Goal: Find specific page/section: Find specific page/section

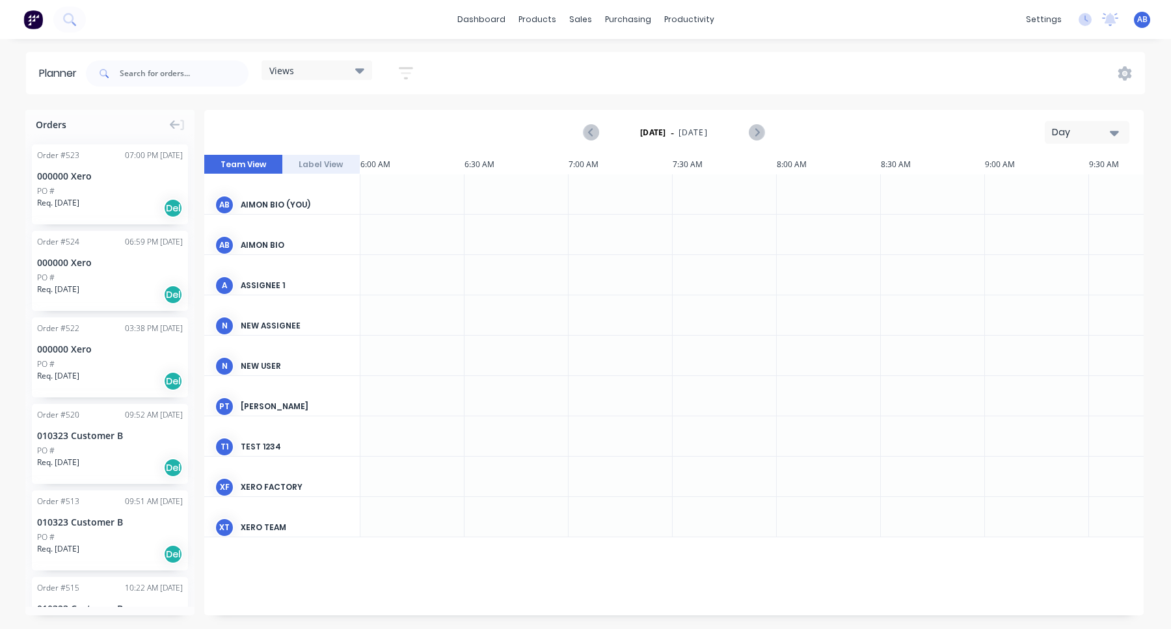
scroll to position [0, 1]
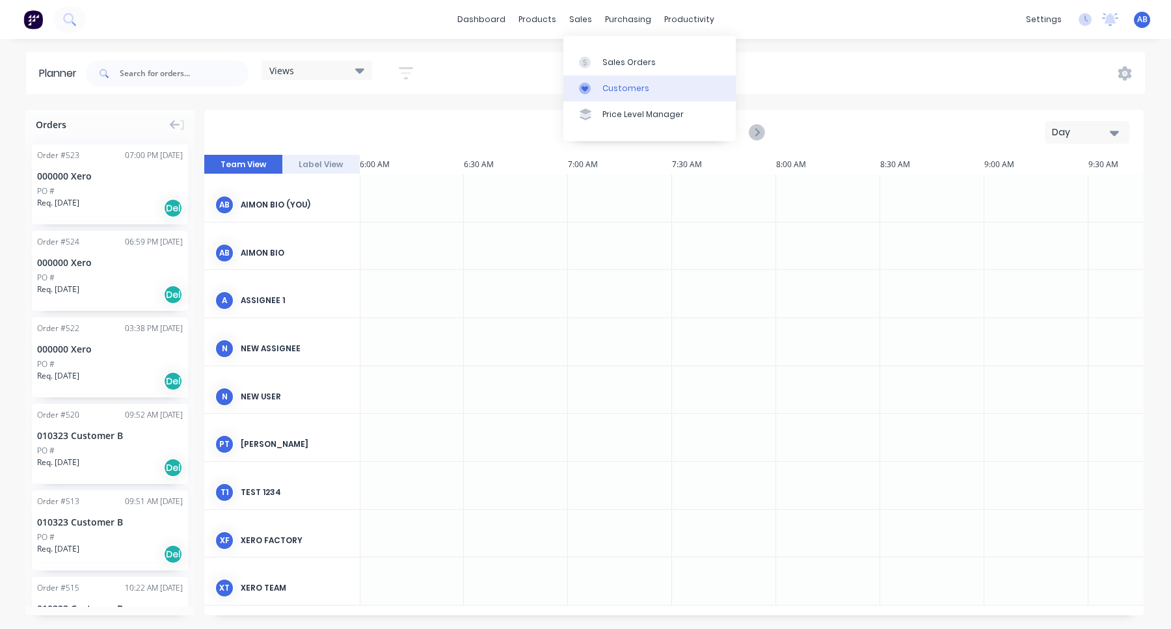
click at [618, 83] on div "Customers" at bounding box center [625, 89] width 47 height 12
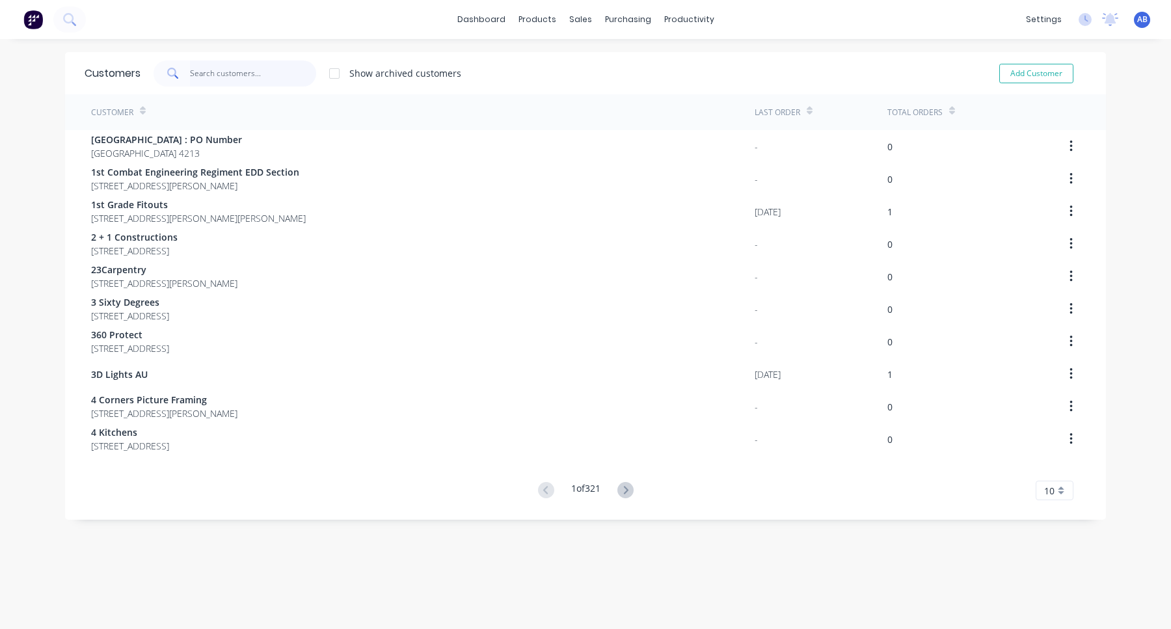
click at [295, 71] on input "text" at bounding box center [253, 73] width 127 height 26
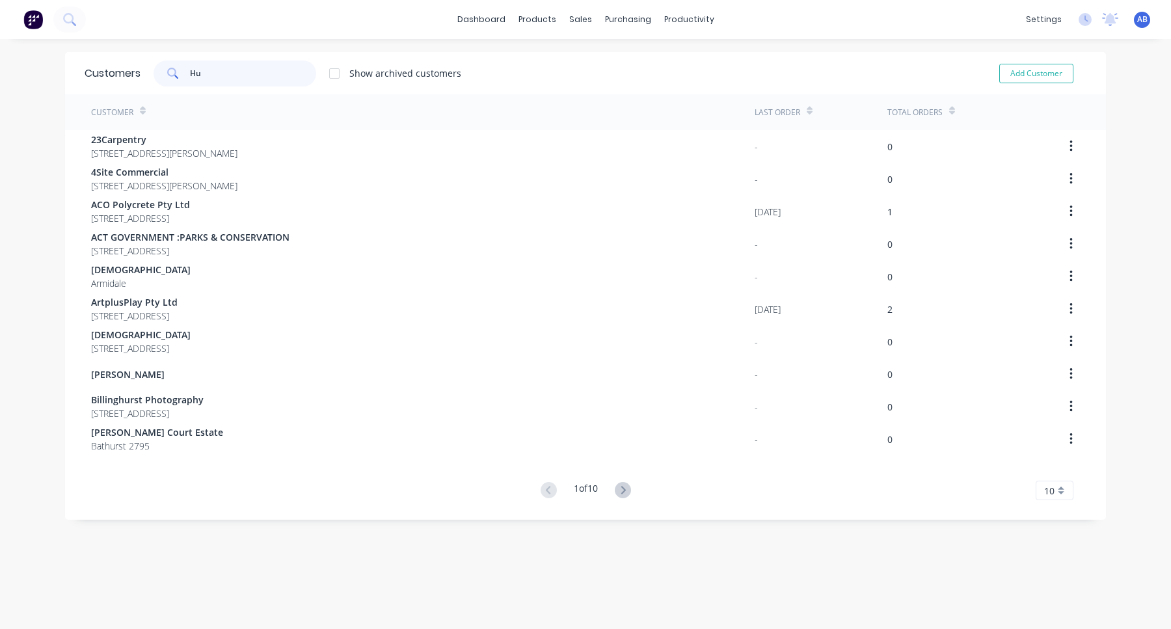
type input "H"
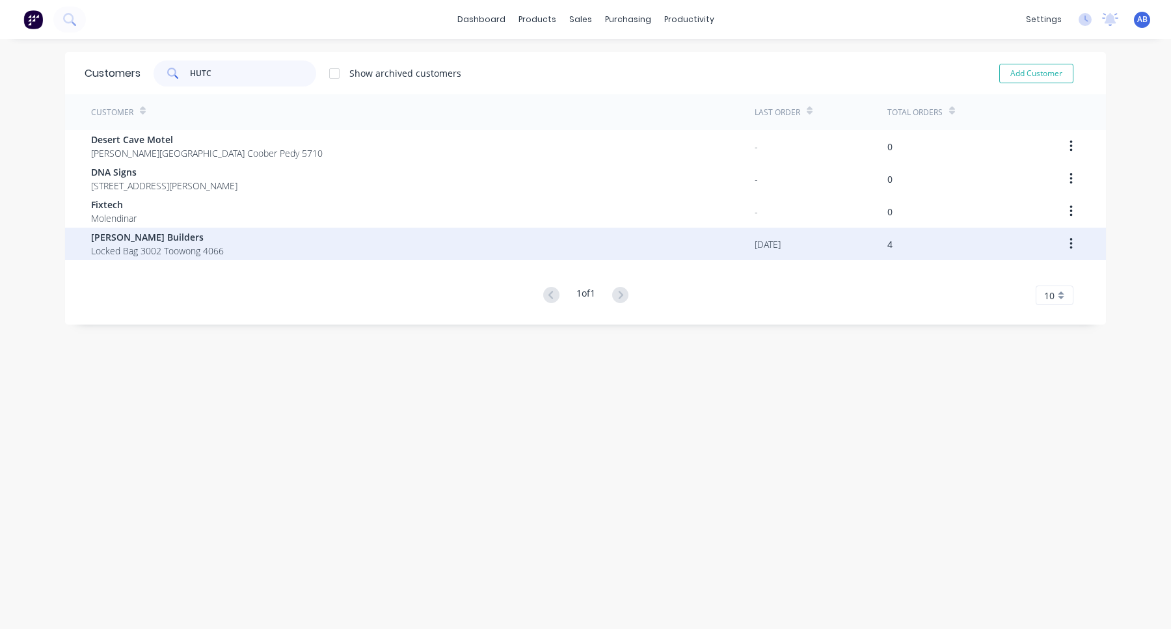
type input "HUTC"
click at [184, 246] on span "Locked Bag 3002 Toowong 4066" at bounding box center [157, 251] width 133 height 14
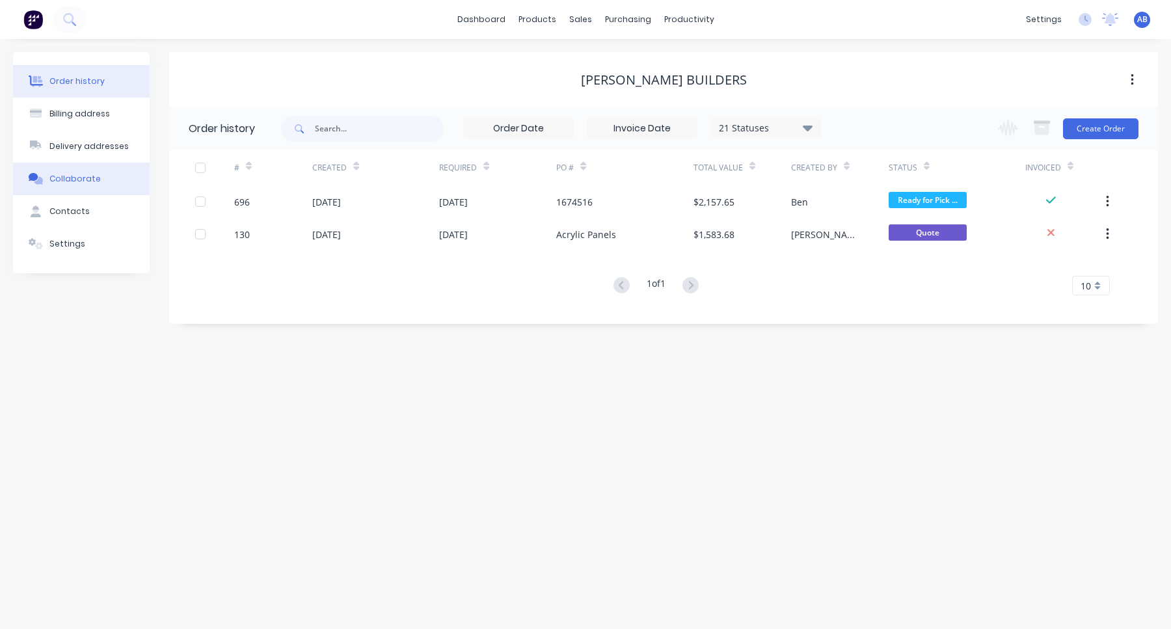
click at [94, 185] on button "Collaborate" at bounding box center [81, 179] width 137 height 33
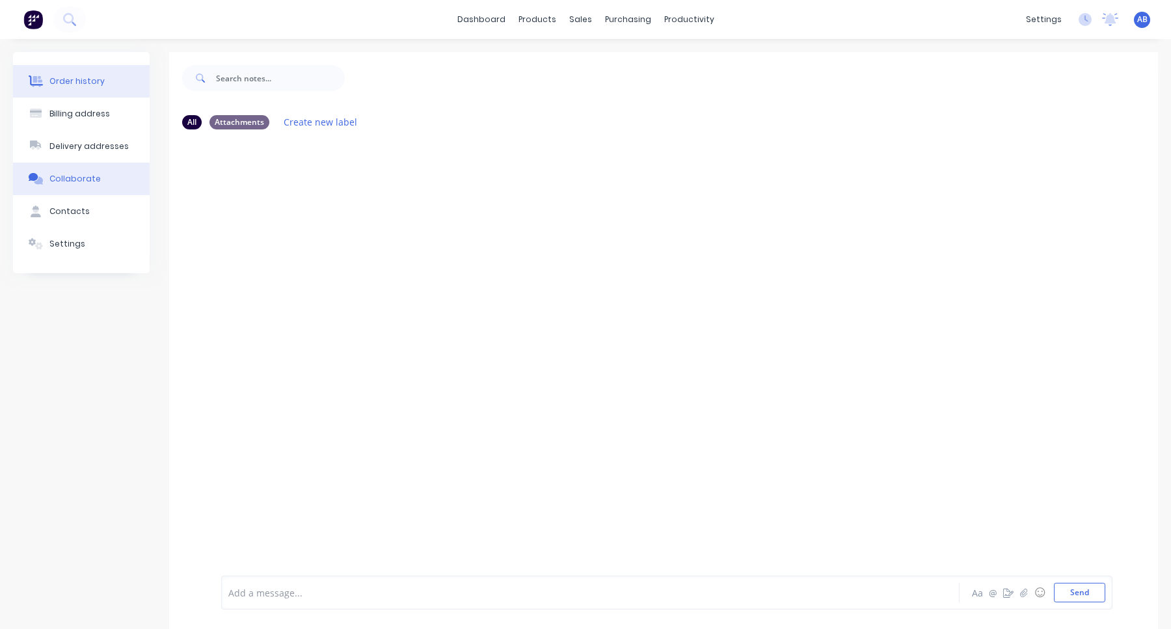
click at [98, 86] on div "Order history" at bounding box center [76, 81] width 55 height 12
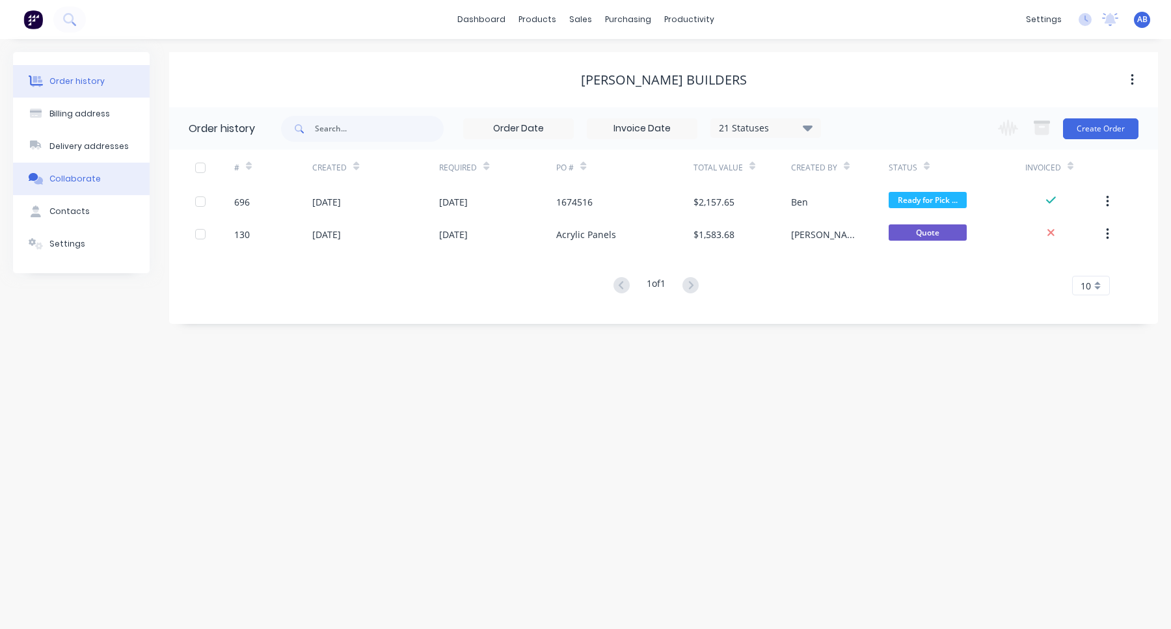
click at [123, 172] on button "Collaborate" at bounding box center [81, 179] width 137 height 33
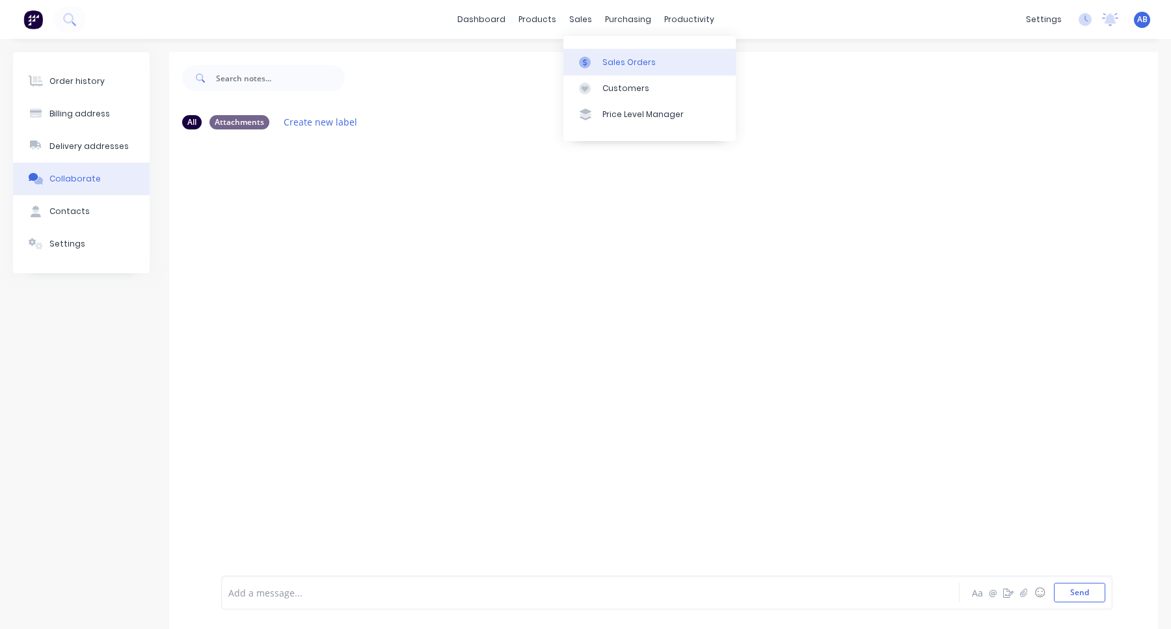
click at [612, 66] on div "Sales Orders" at bounding box center [628, 63] width 53 height 12
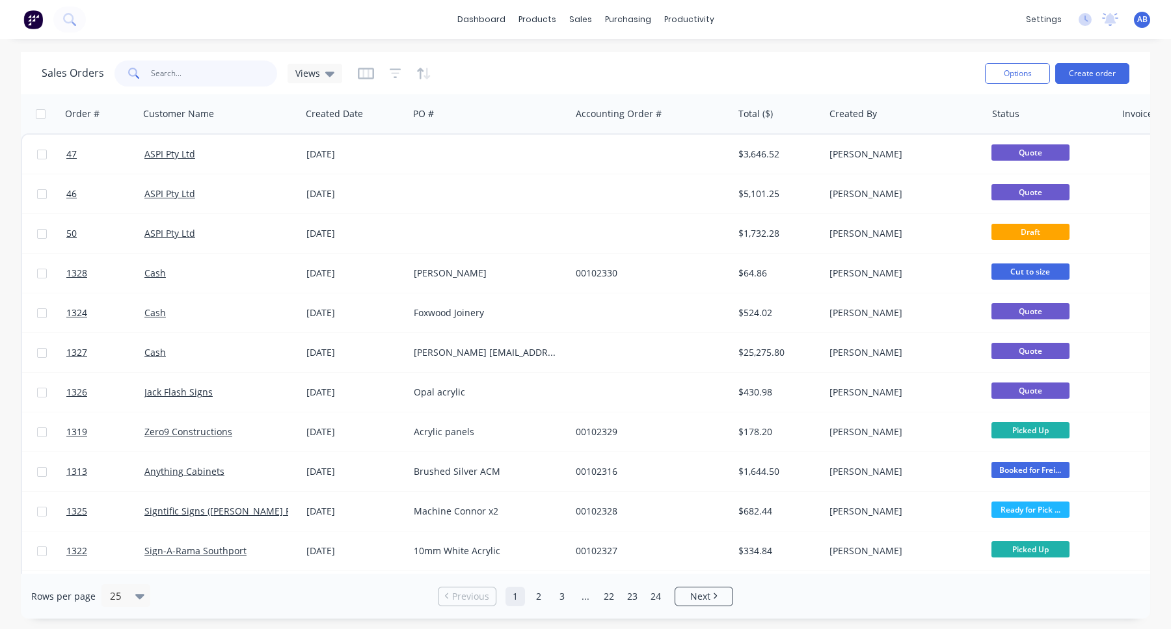
click at [176, 70] on input "text" at bounding box center [214, 73] width 127 height 26
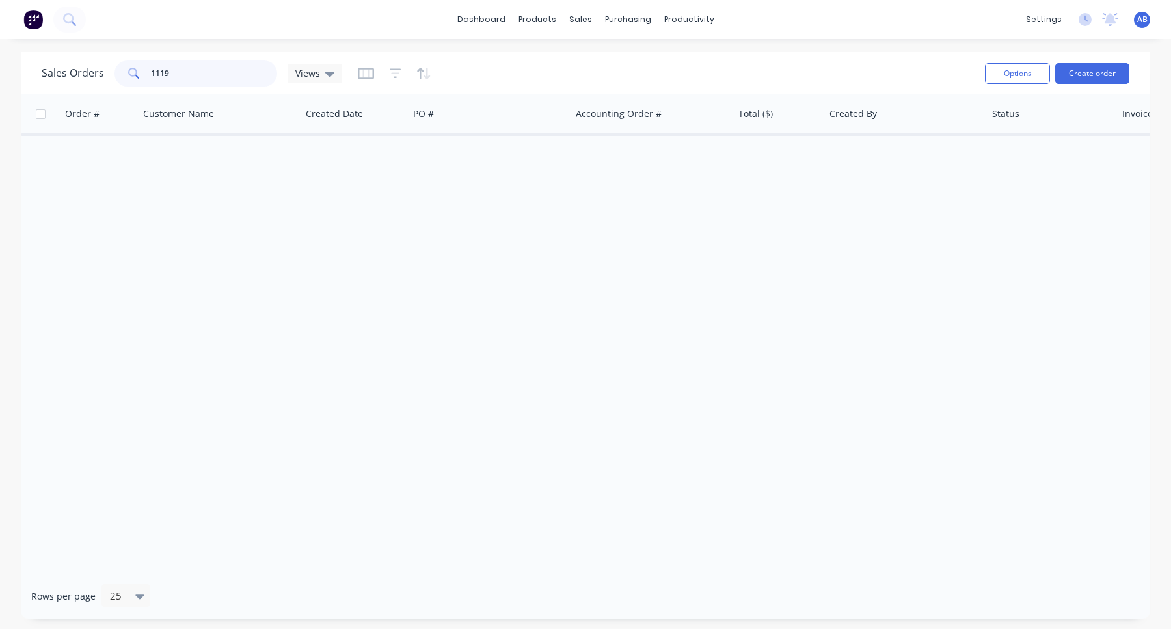
click at [200, 79] on input "1119" at bounding box center [214, 73] width 127 height 26
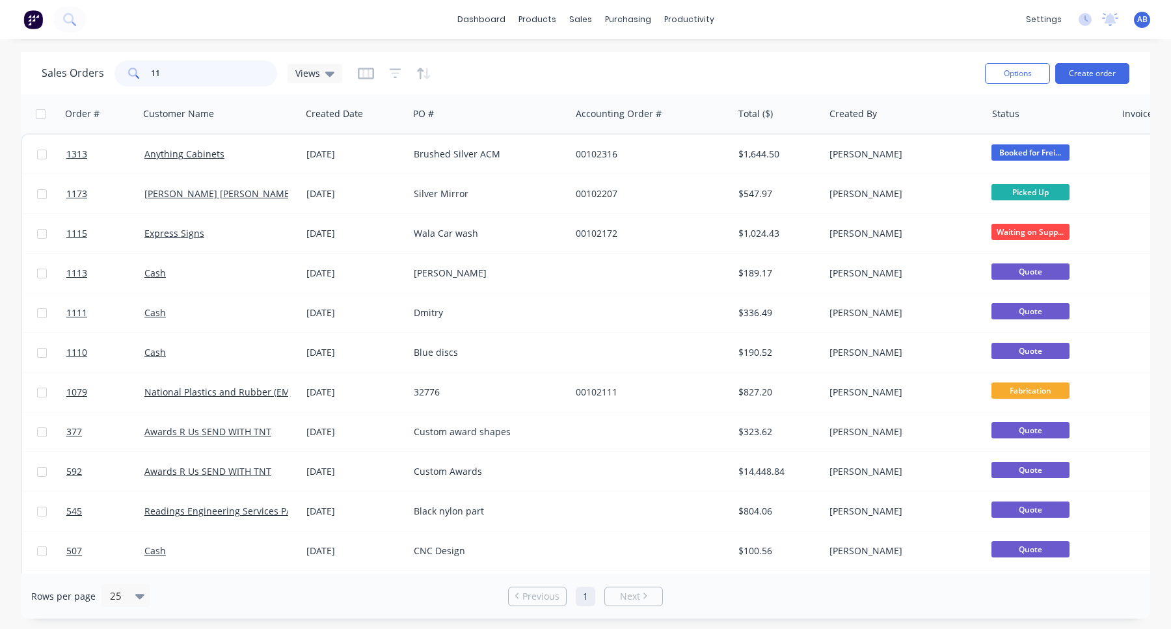
type input "1"
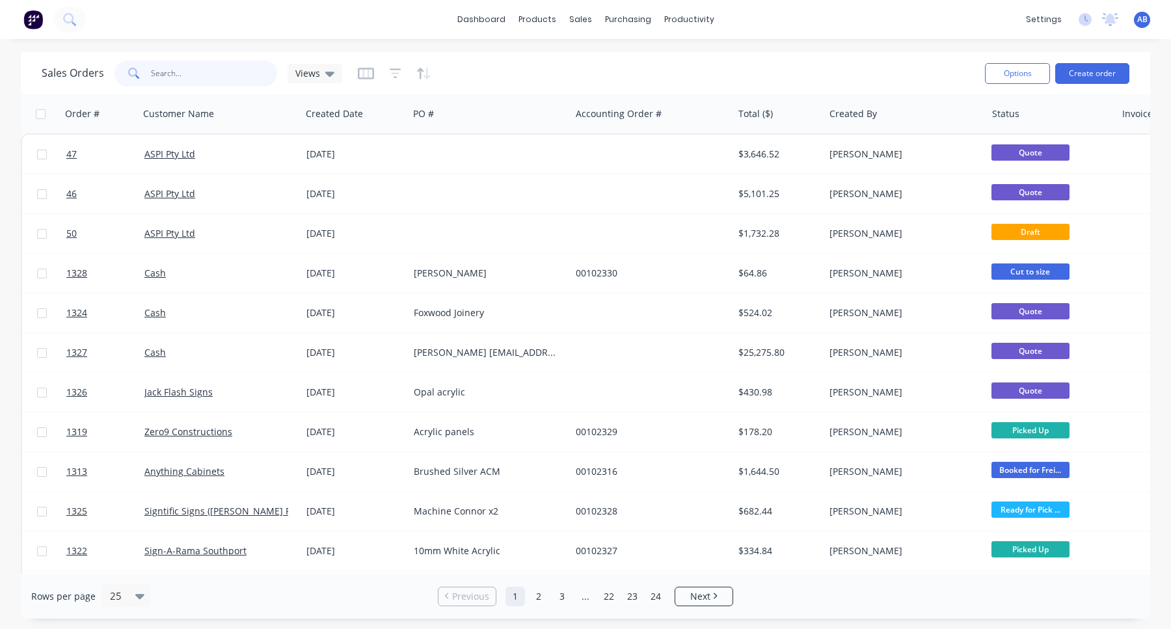
click at [219, 76] on input "text" at bounding box center [214, 73] width 127 height 26
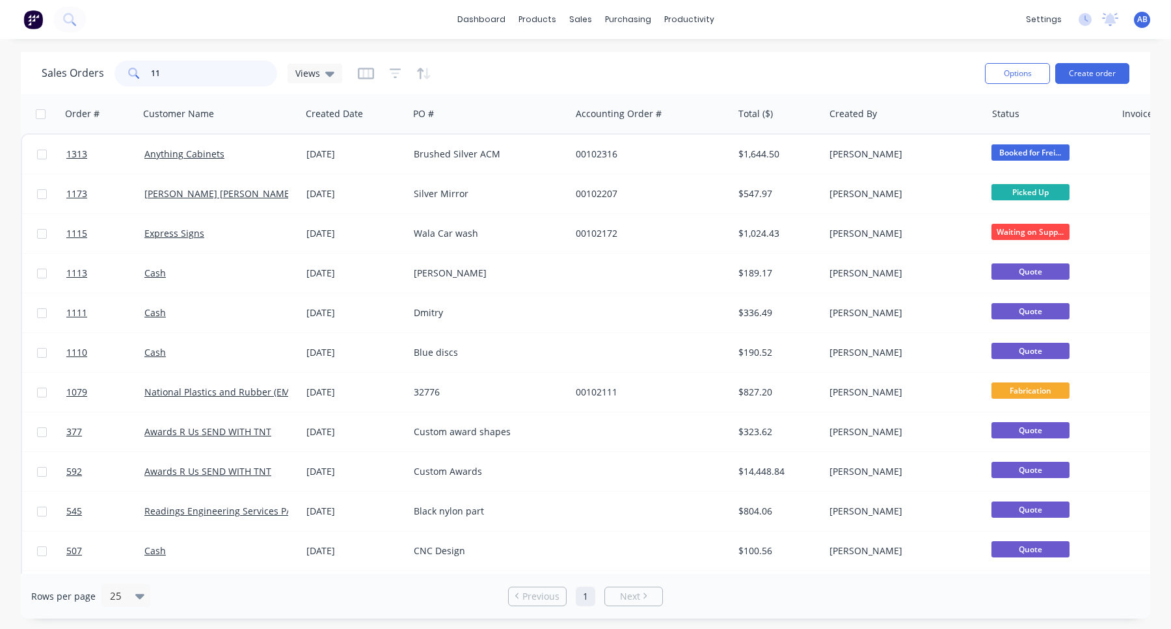
type input "1"
